Goal: Transaction & Acquisition: Obtain resource

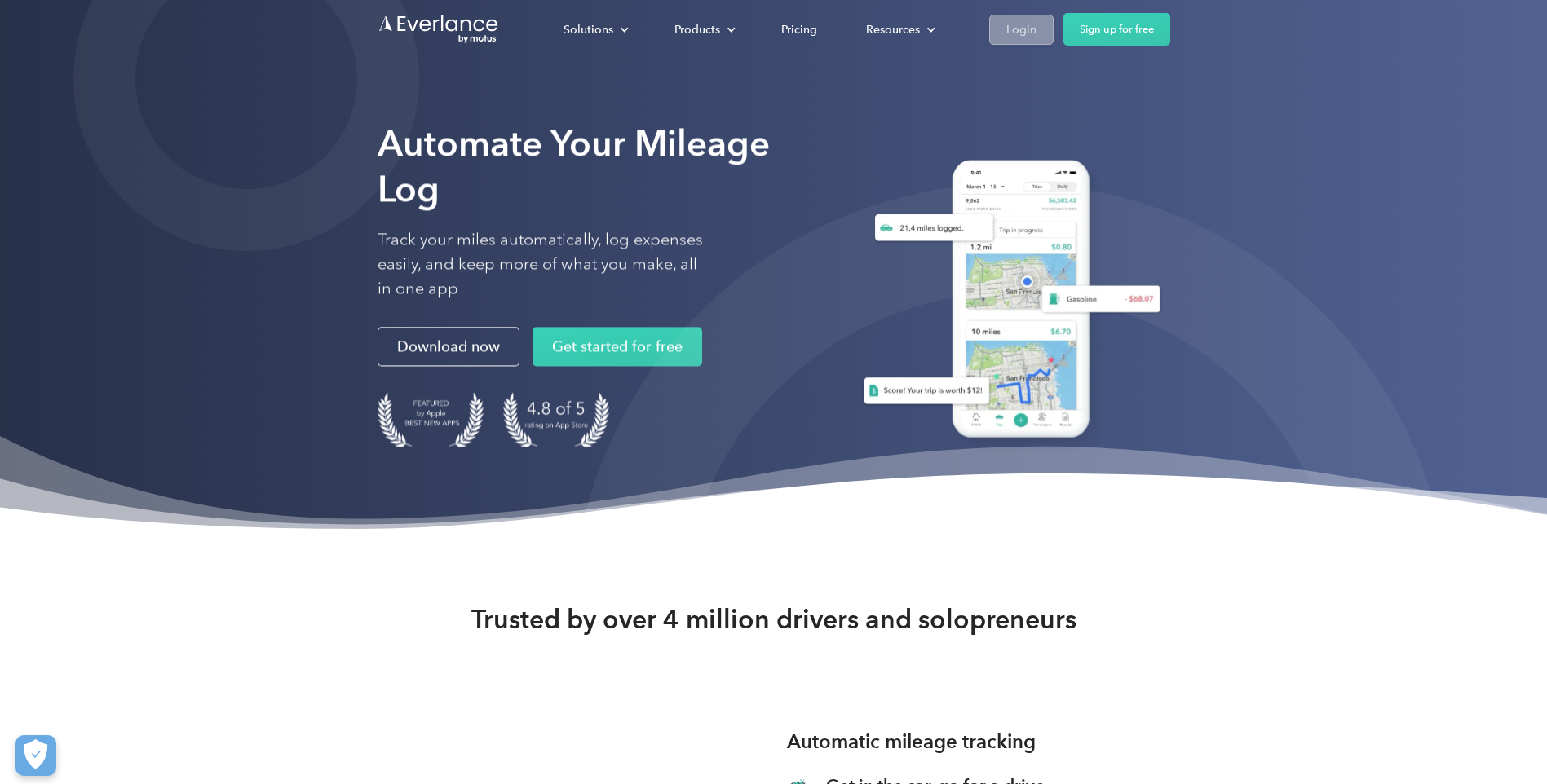
click at [1008, 24] on div "Login" at bounding box center [1021, 29] width 30 height 20
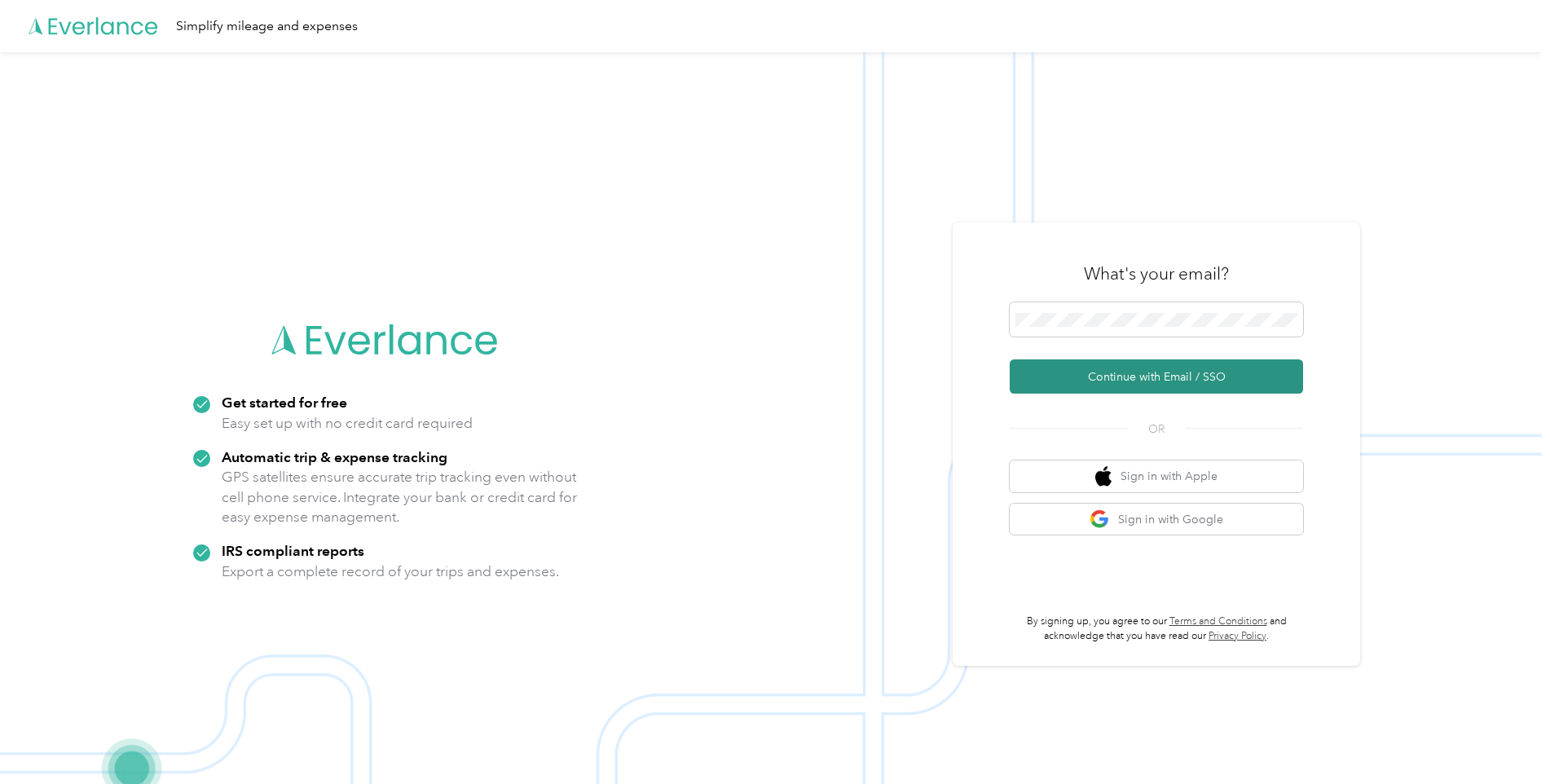
click at [1148, 376] on button "Continue with Email / SSO" at bounding box center [1157, 376] width 293 height 34
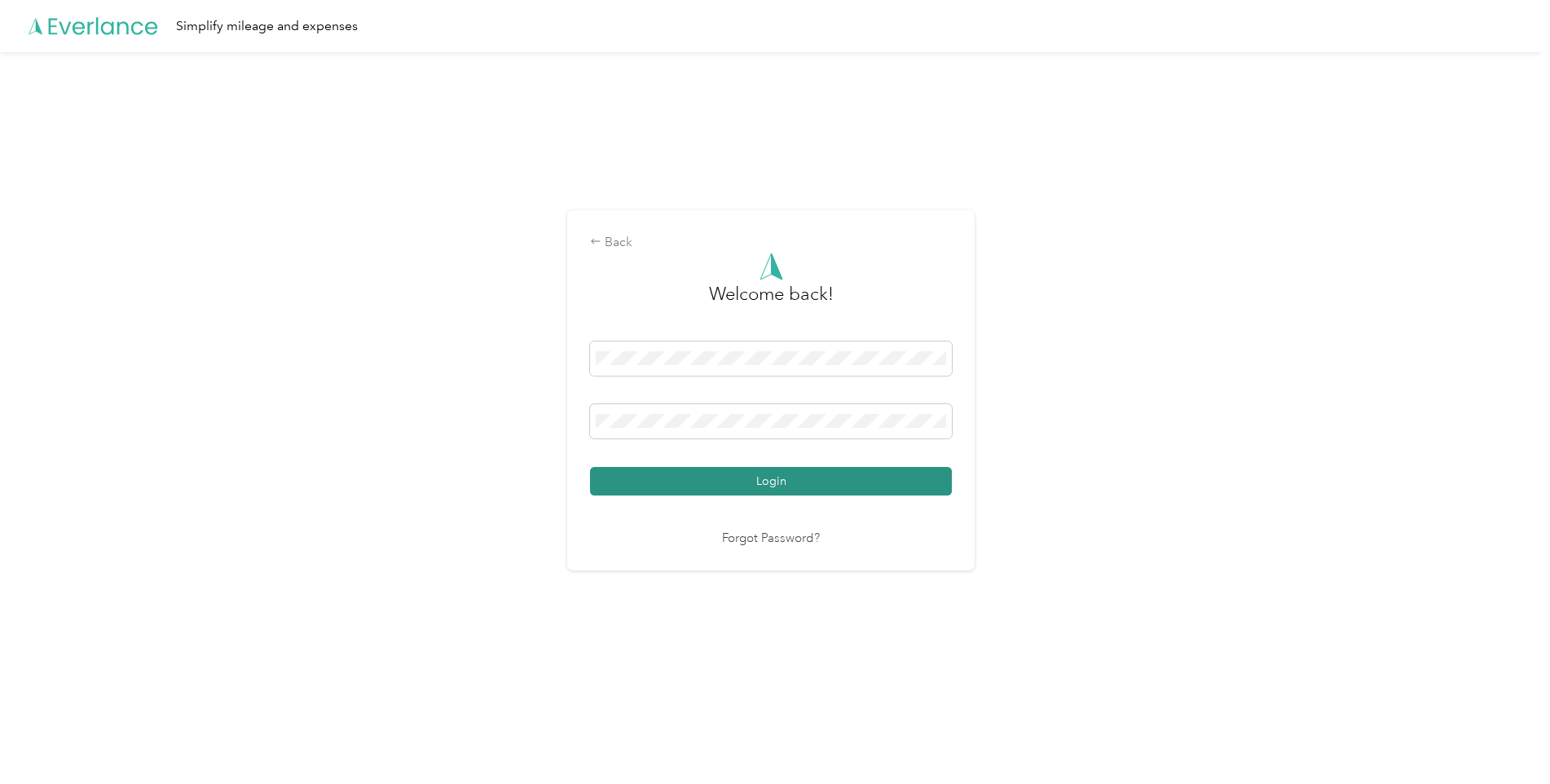
click at [750, 485] on button "Login" at bounding box center [771, 481] width 362 height 28
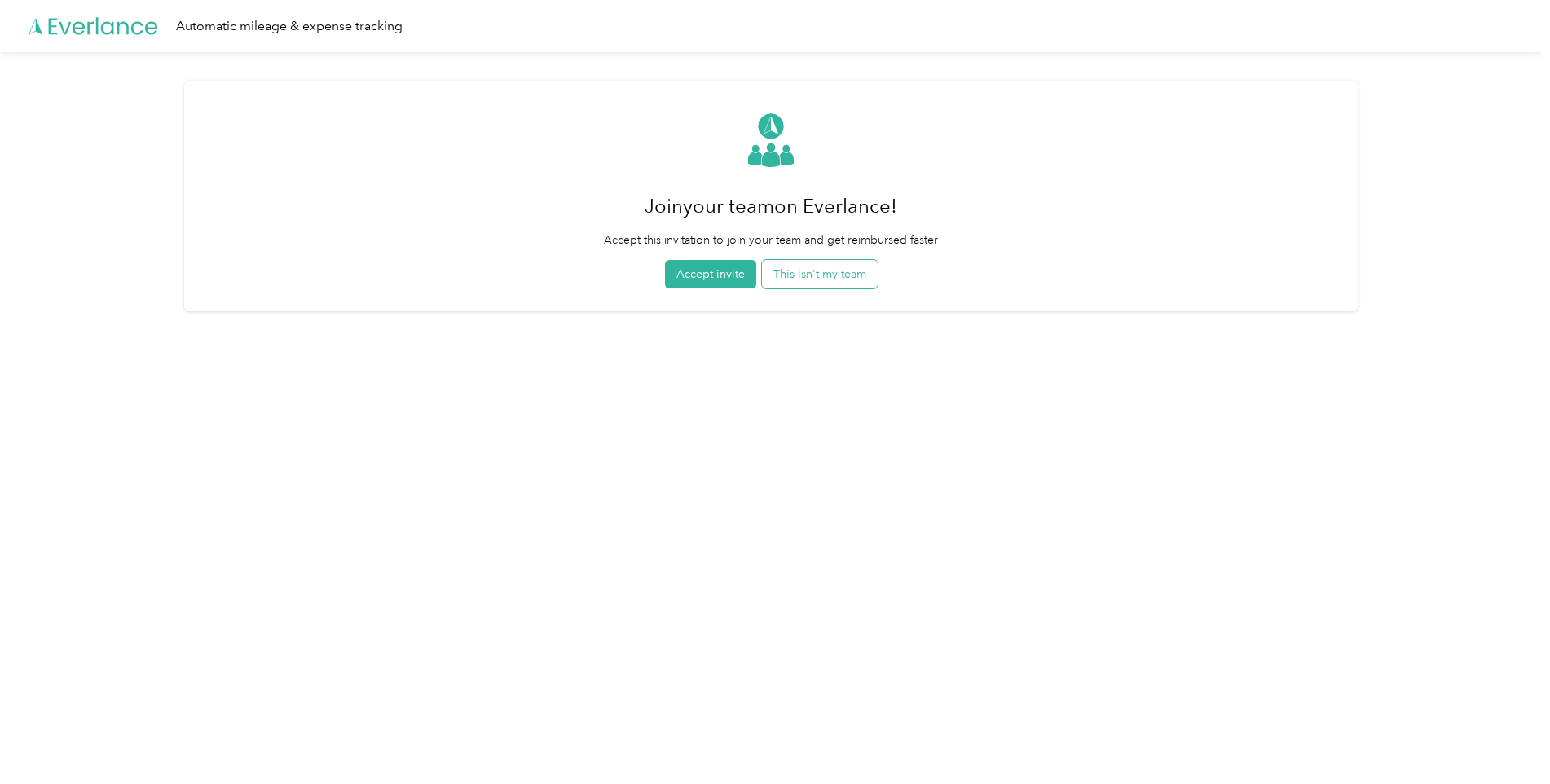
click at [832, 279] on button "This isn't my team" at bounding box center [820, 274] width 116 height 28
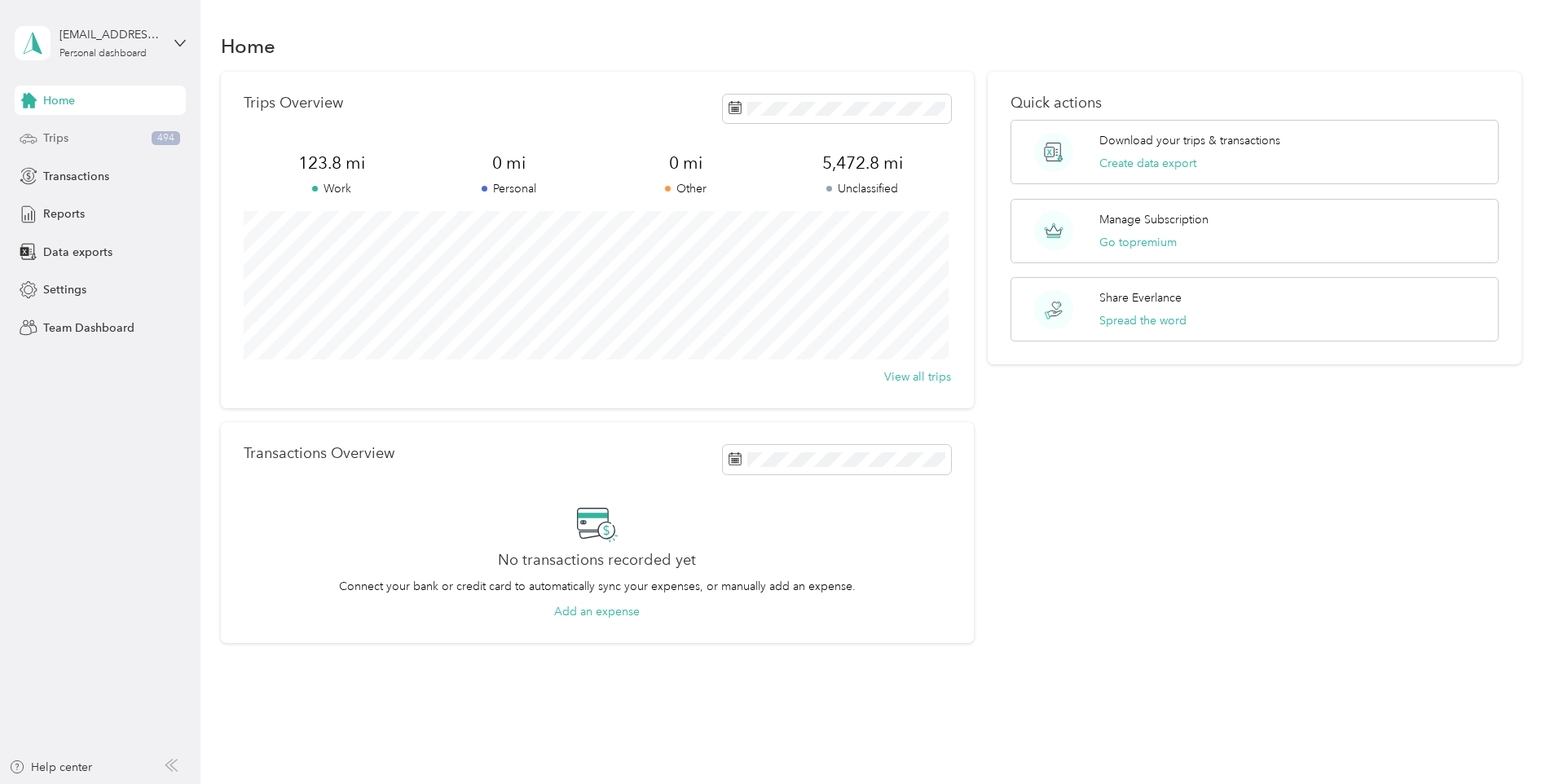
click at [61, 140] on span "Trips" at bounding box center [55, 138] width 25 height 17
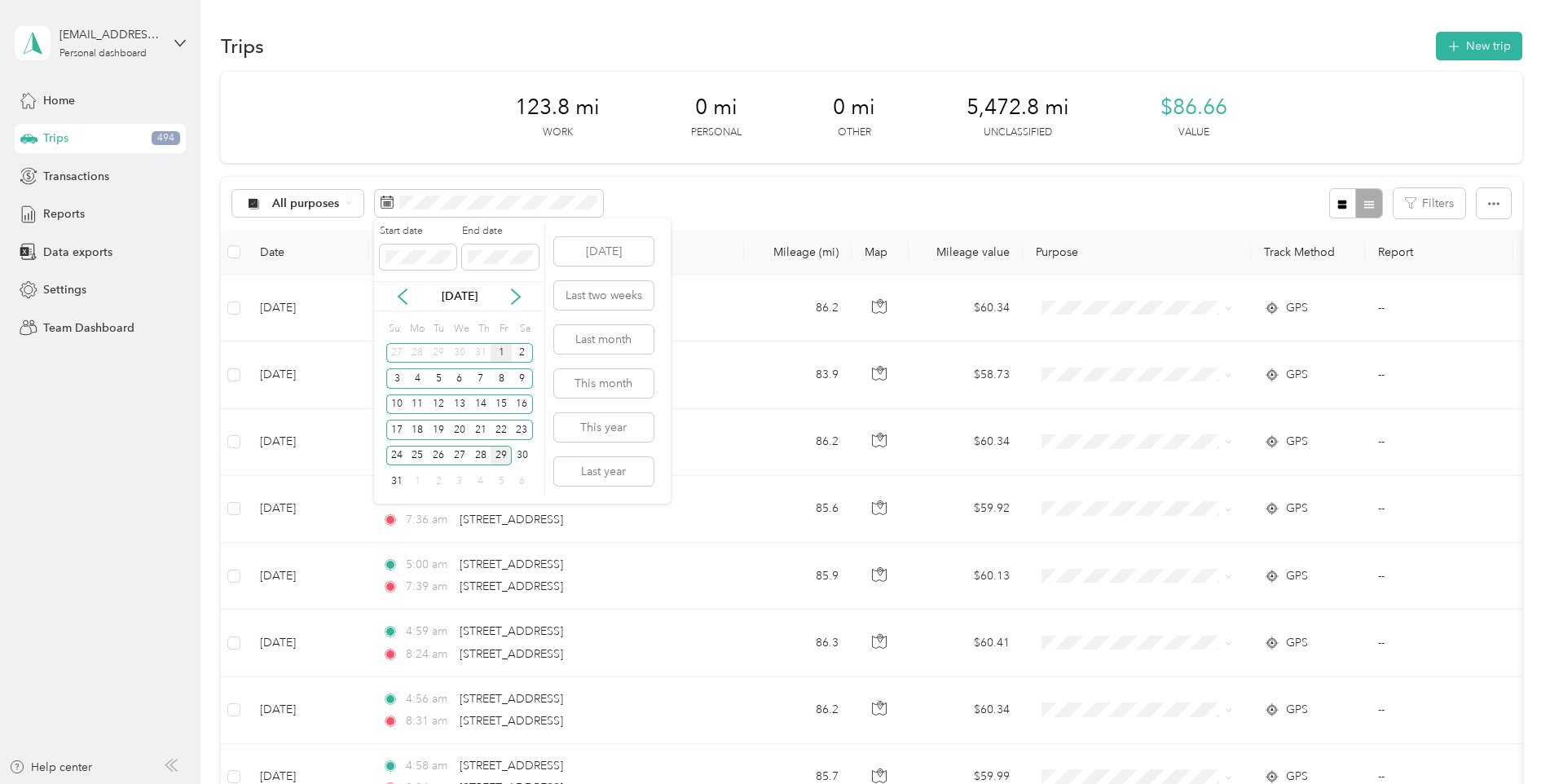
click at [501, 352] on div "1" at bounding box center [501, 353] width 21 height 20
click at [502, 454] on div "29" at bounding box center [501, 456] width 21 height 20
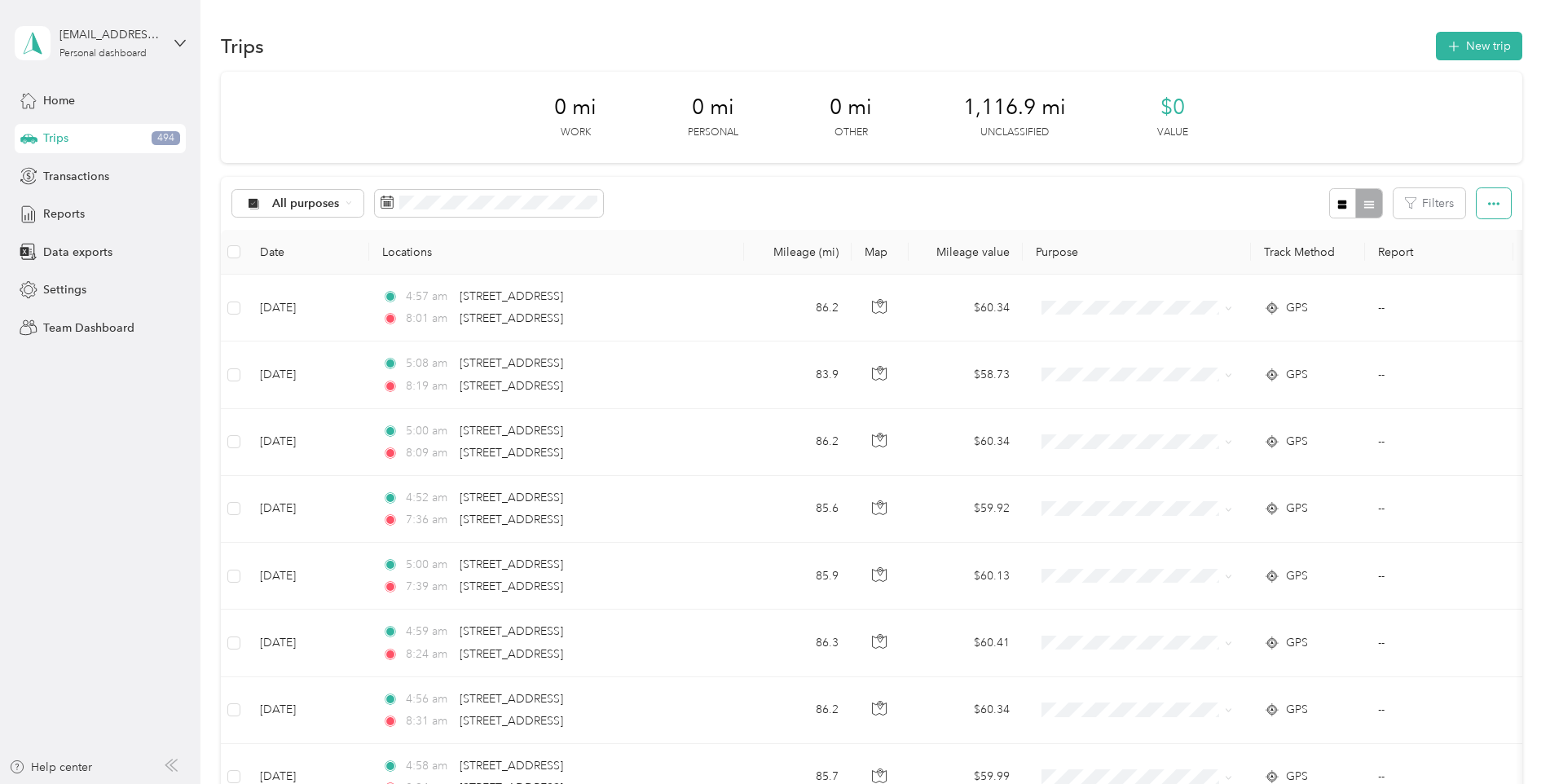
click at [1493, 208] on icon "button" at bounding box center [1494, 204] width 11 height 11
click at [1465, 265] on span "Export" at bounding box center [1466, 263] width 34 height 14
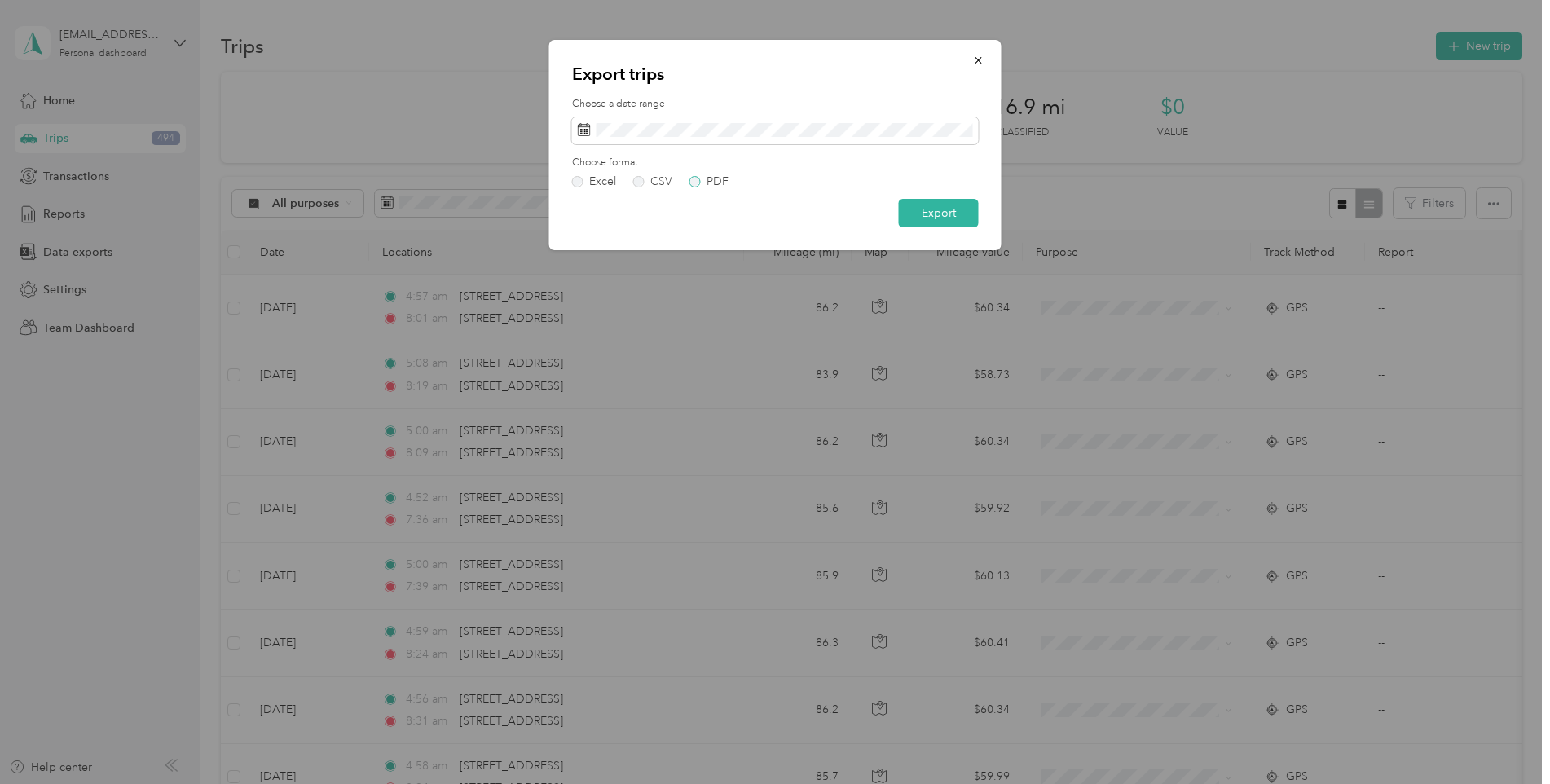
click at [695, 181] on label "PDF" at bounding box center [709, 181] width 40 height 11
click at [947, 212] on button "Export" at bounding box center [939, 212] width 80 height 28
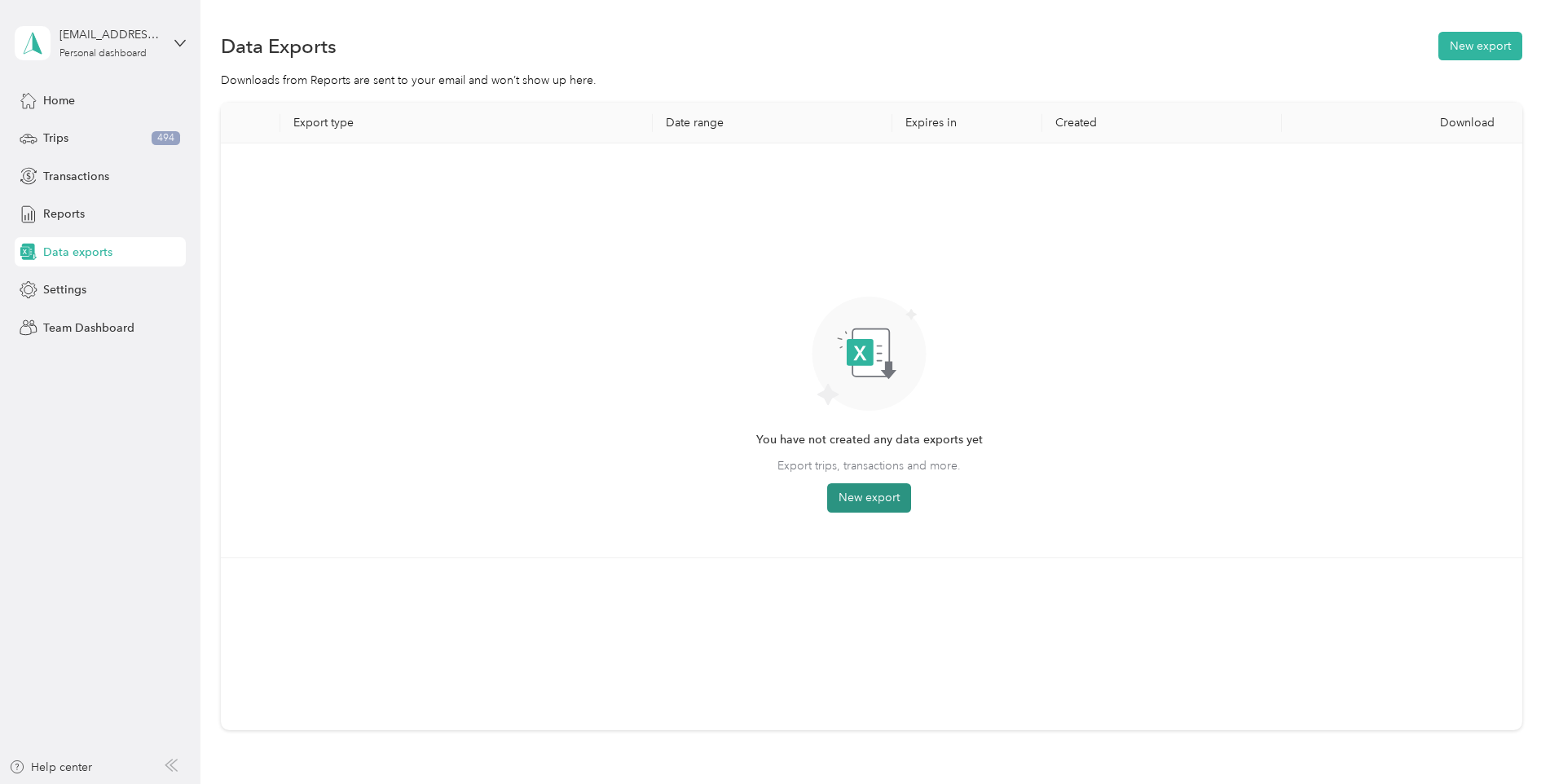
click at [879, 499] on button "New export" at bounding box center [869, 497] width 84 height 29
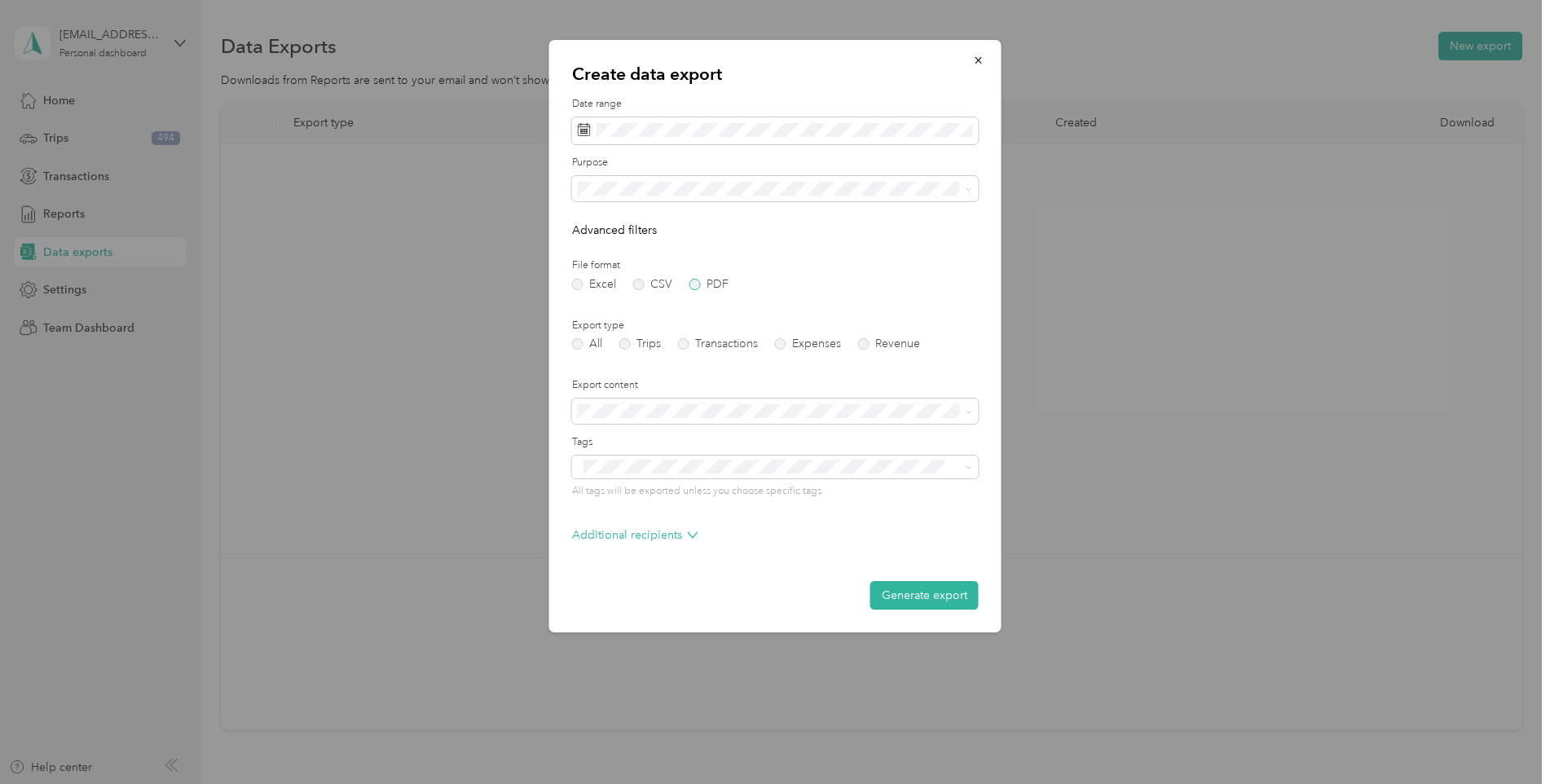
click at [697, 285] on label "PDF" at bounding box center [709, 284] width 40 height 11
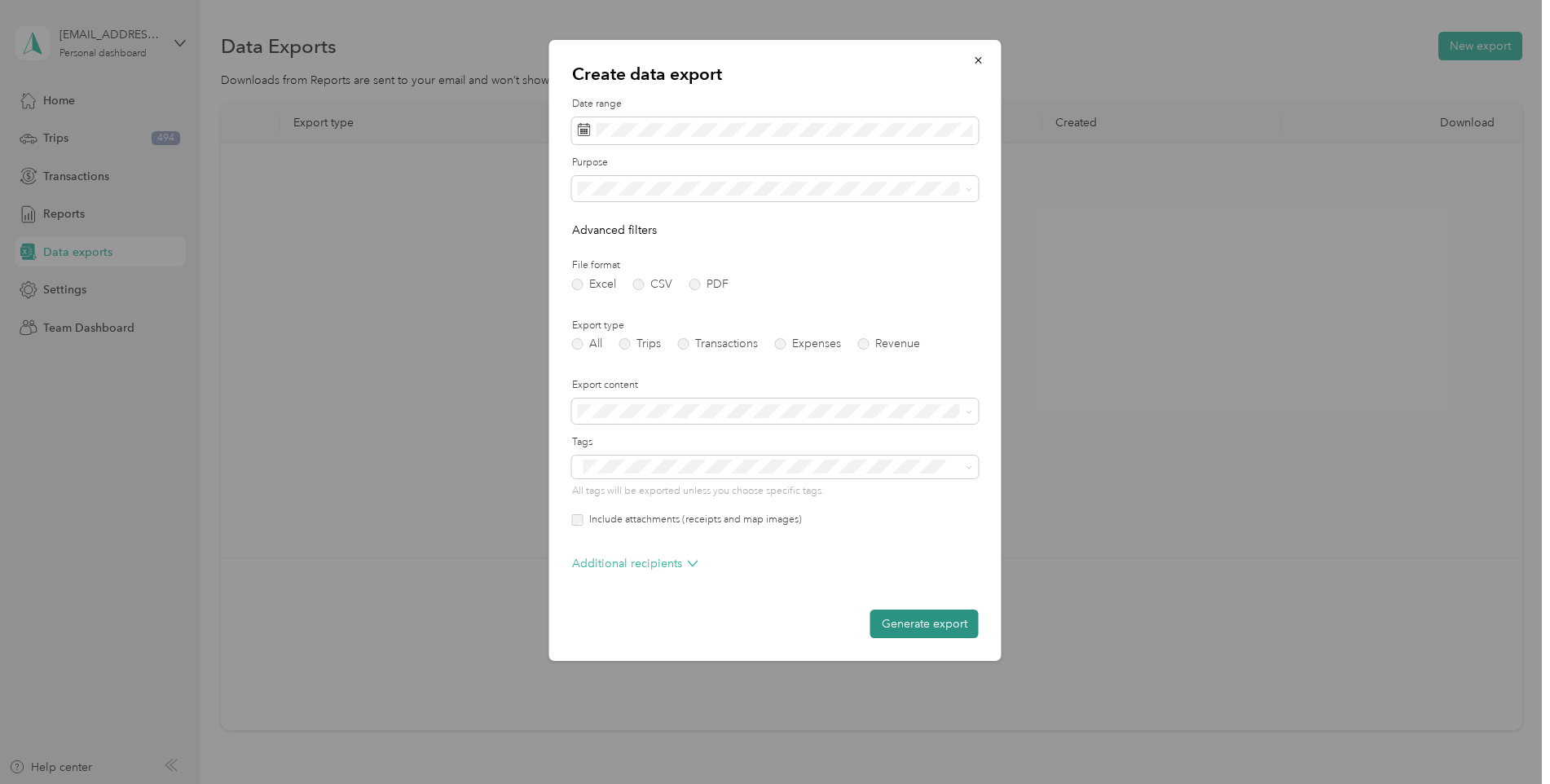
click at [912, 622] on button "Generate export" at bounding box center [924, 623] width 108 height 28
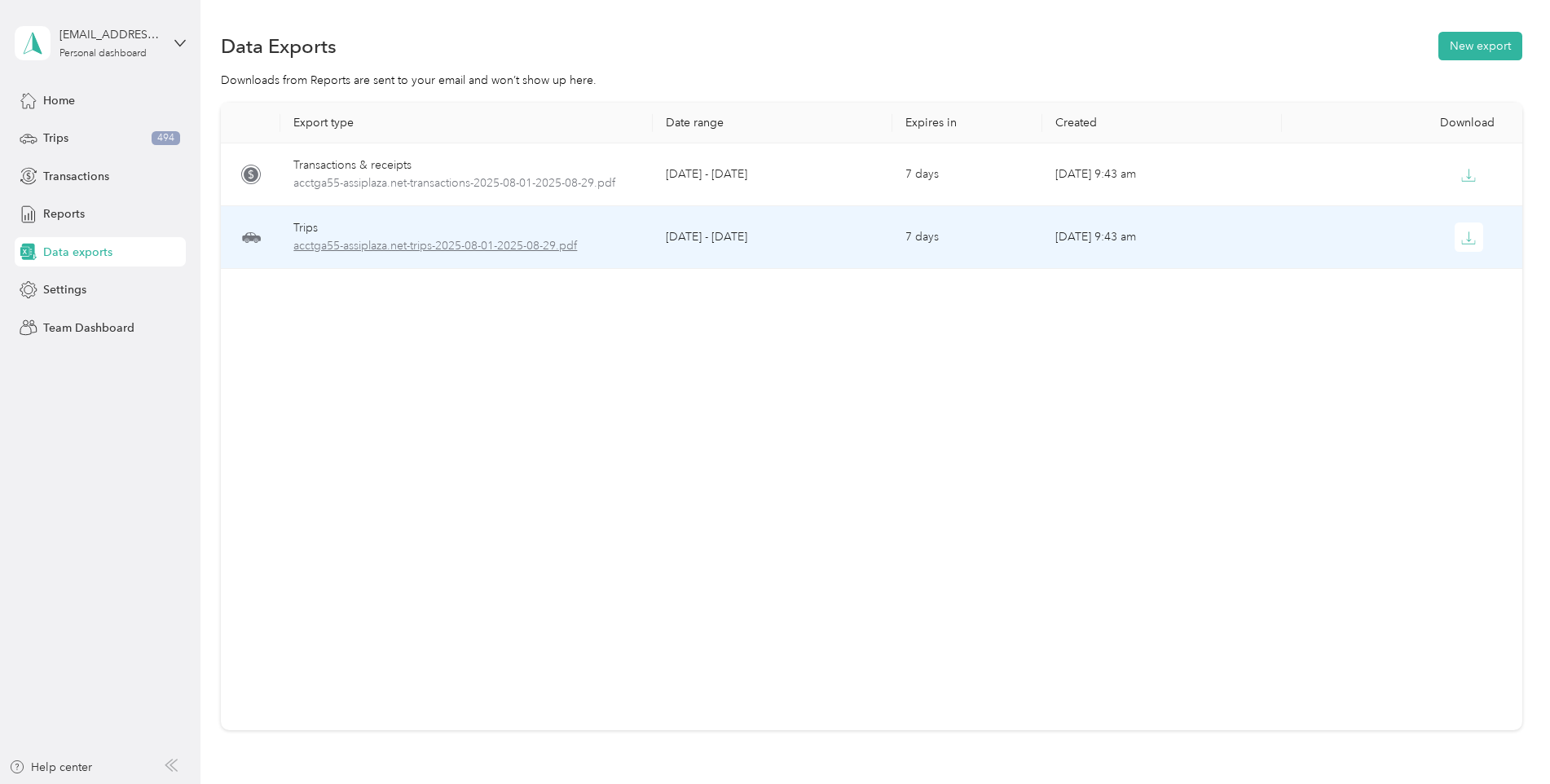
click at [447, 248] on span "acctga55-assiplaza.net-trips-2025-08-01-2025-08-29.pdf" at bounding box center [466, 246] width 346 height 18
click at [434, 244] on span "acctga55-assiplaza.net-trips-2025-08-01-2025-08-29.pdf" at bounding box center [466, 246] width 346 height 18
click at [1465, 241] on icon "button" at bounding box center [1468, 238] width 15 height 15
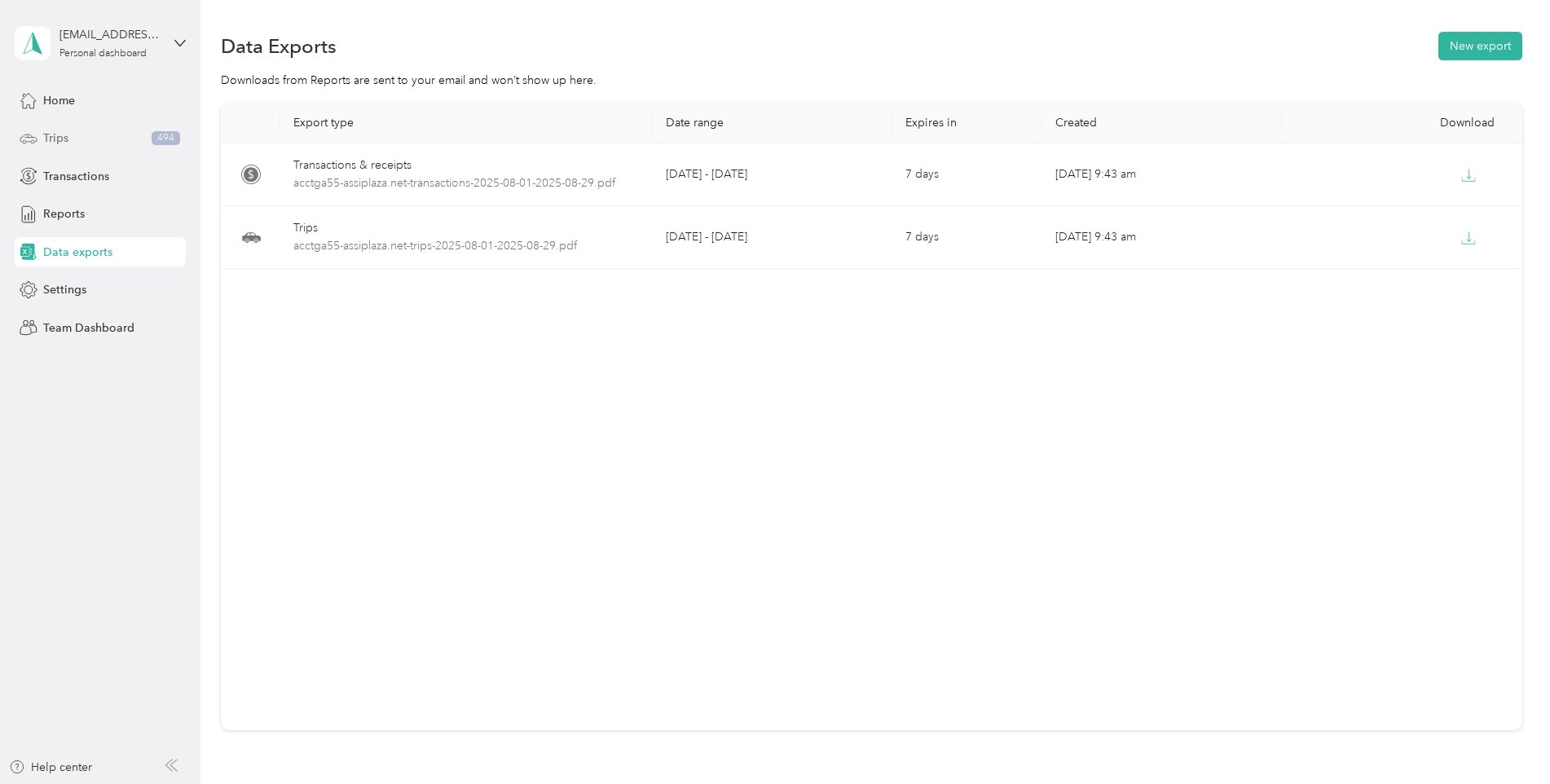
click at [51, 137] on span "Trips" at bounding box center [55, 138] width 25 height 17
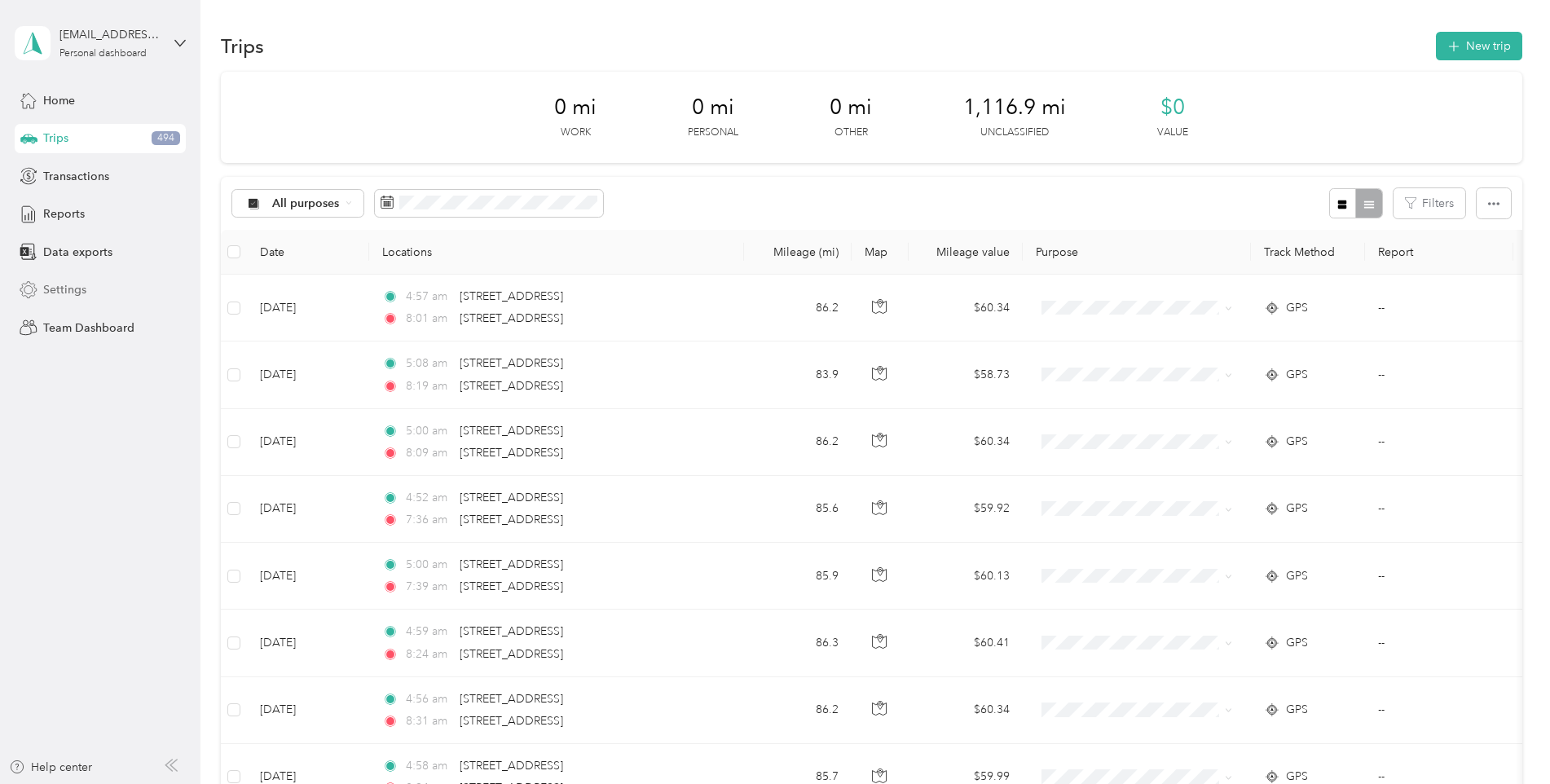
click at [63, 286] on span "Settings" at bounding box center [64, 289] width 43 height 17
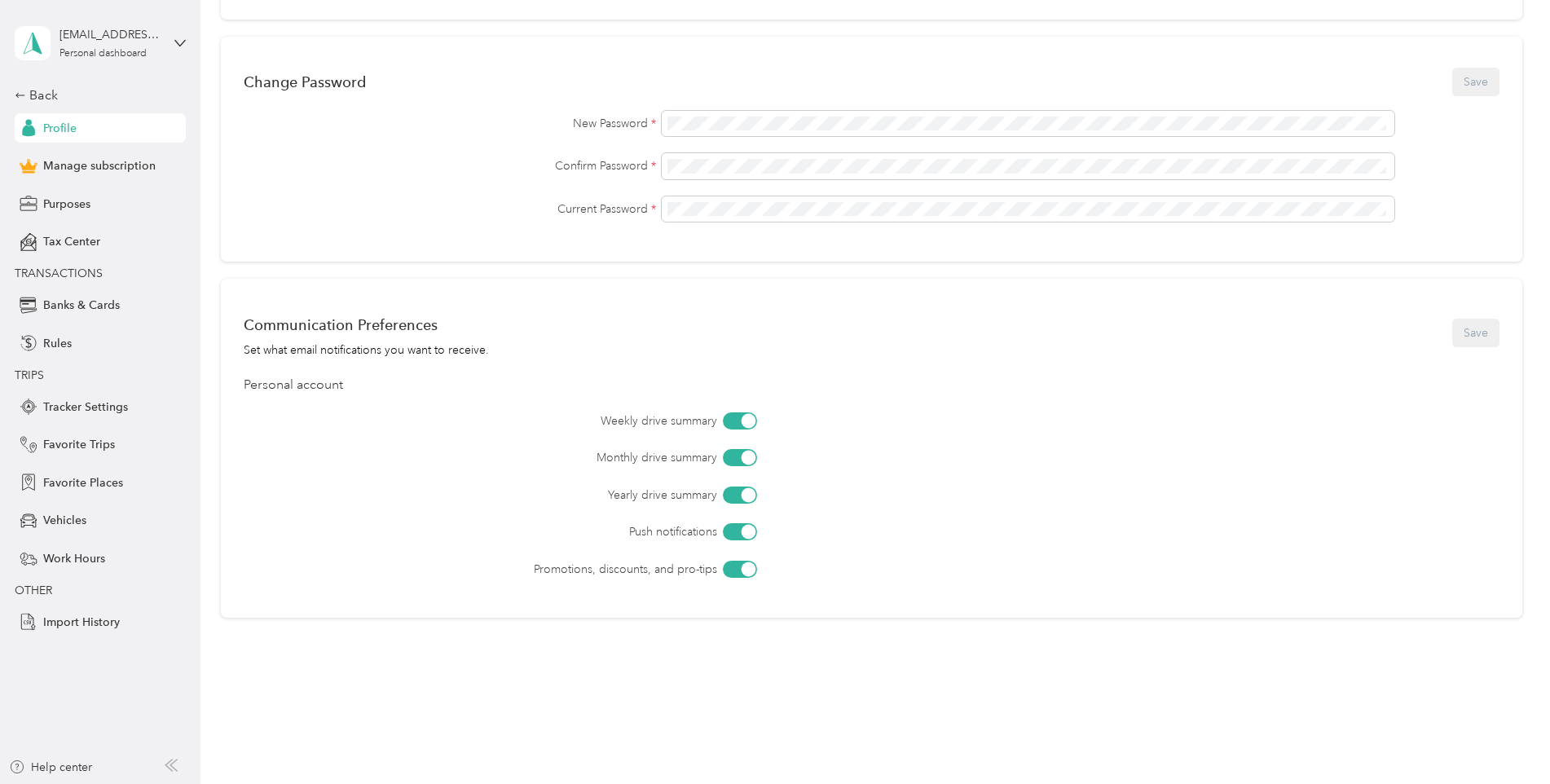
scroll to position [464, 0]
